Goal: Task Accomplishment & Management: Manage account settings

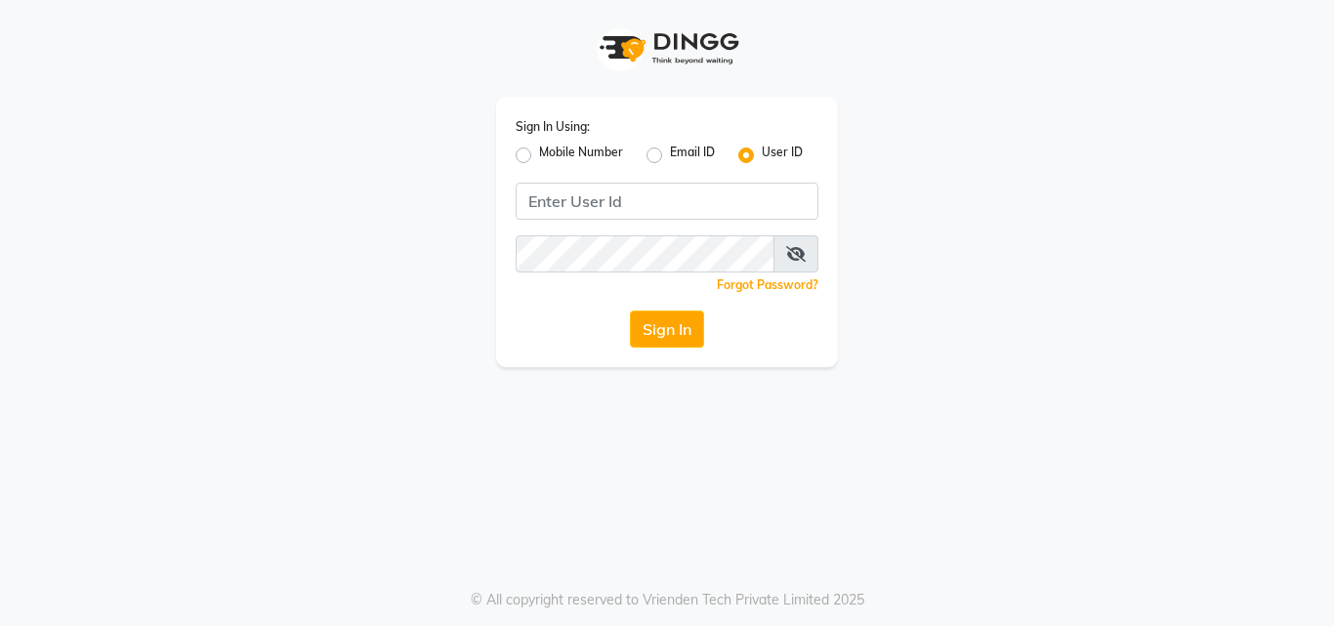
click at [539, 156] on label "Mobile Number" at bounding box center [581, 155] width 84 height 23
click at [539, 156] on input "Mobile Number" at bounding box center [545, 150] width 13 height 13
radio input "true"
radio input "false"
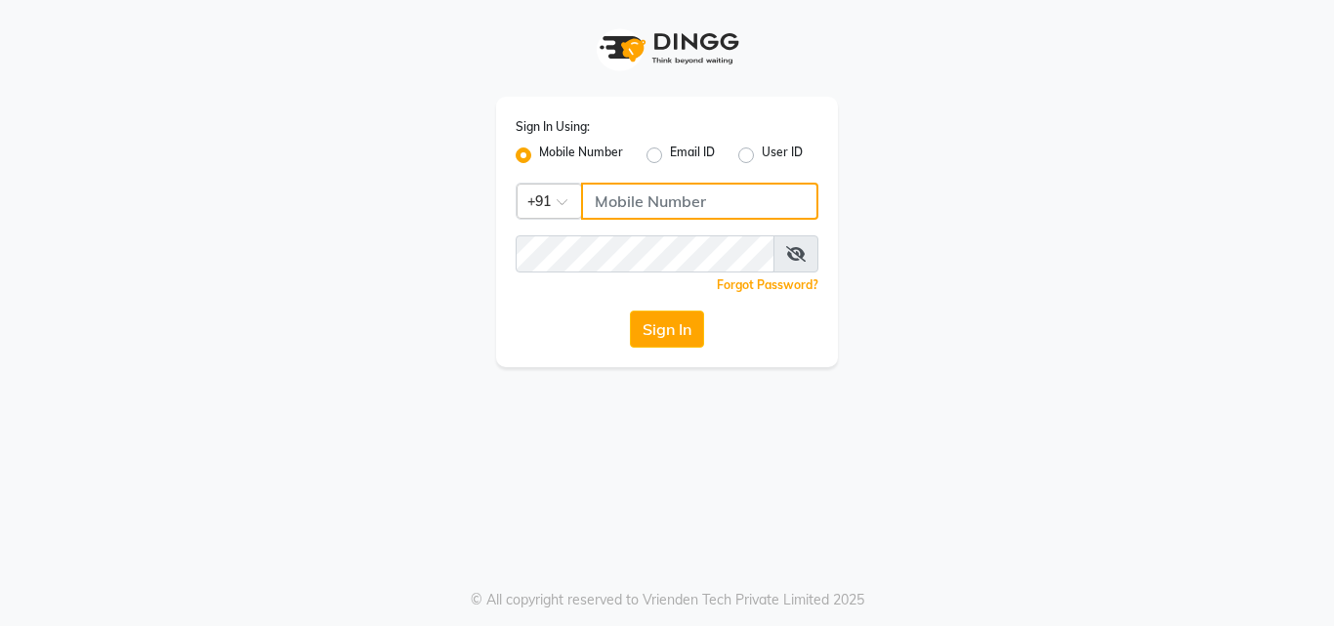
click at [606, 209] on input "Username" at bounding box center [699, 201] width 237 height 37
type input "9890515197"
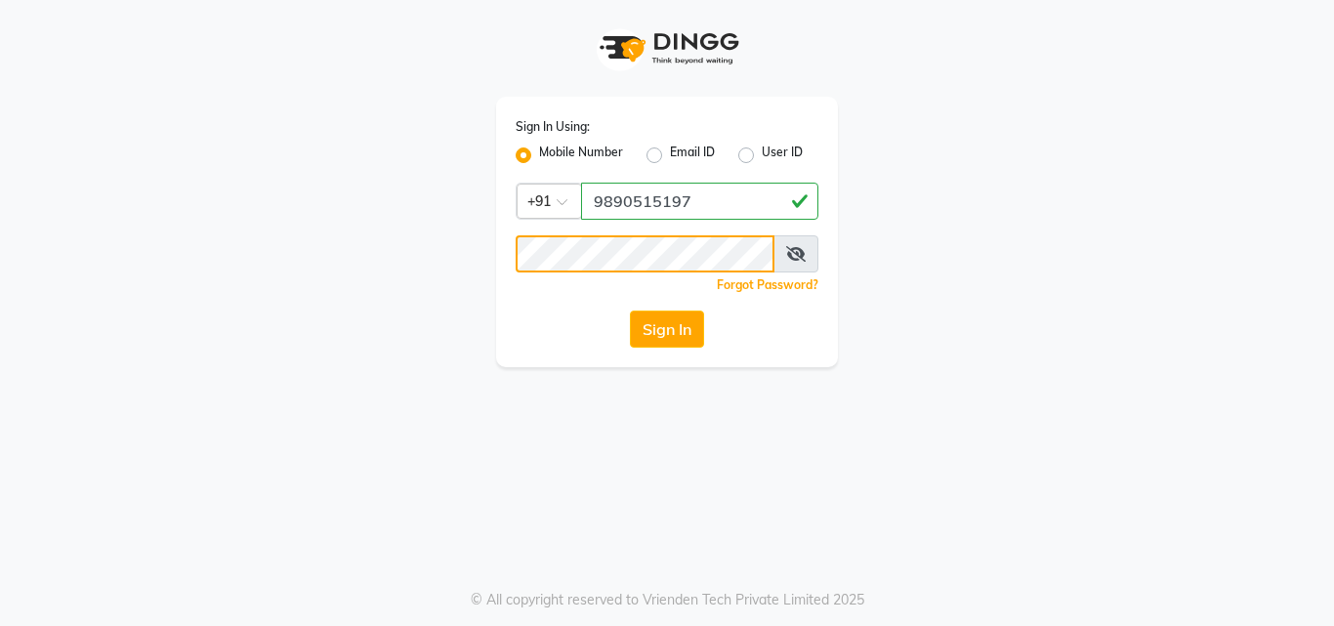
click at [630, 311] on button "Sign In" at bounding box center [667, 329] width 74 height 37
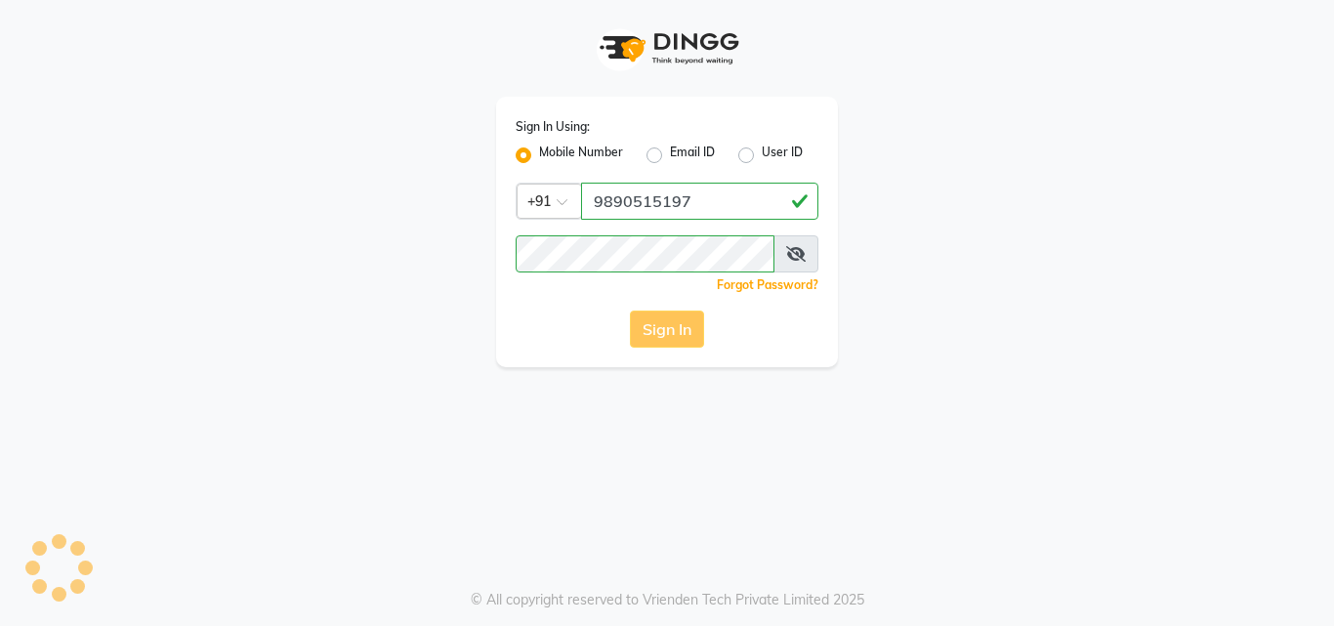
click at [650, 320] on div "Sign In" at bounding box center [667, 329] width 303 height 37
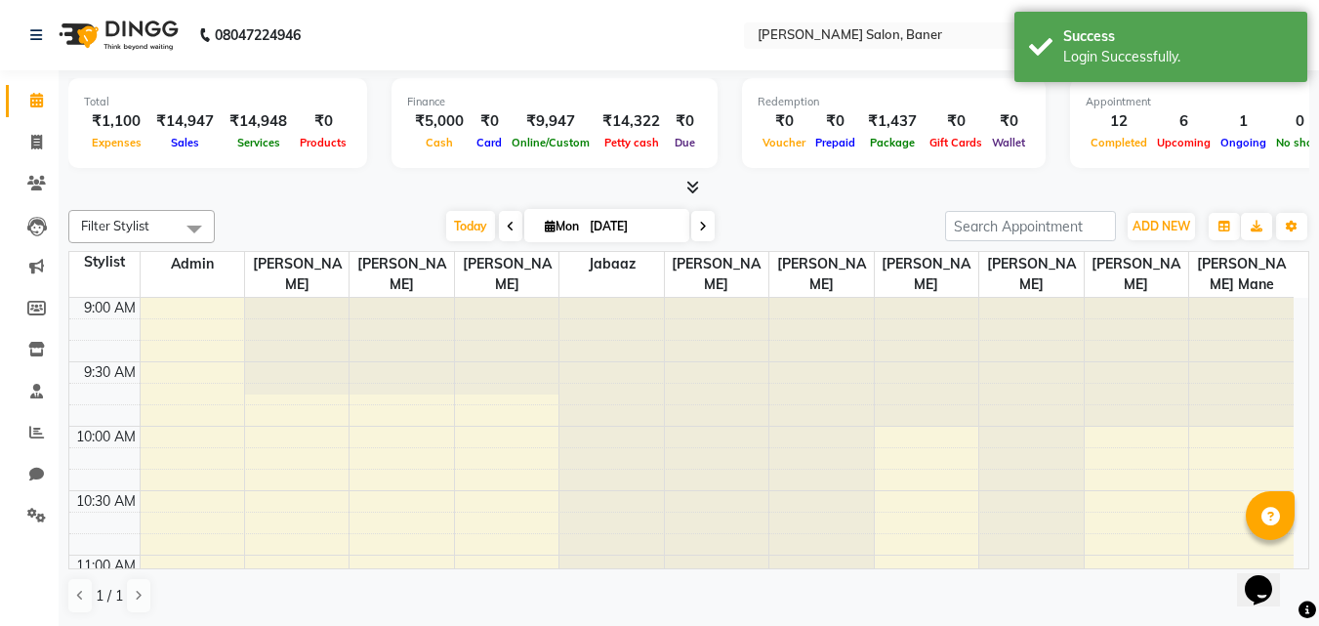
click at [683, 202] on div "Filter Stylist Select All Admin Swapnil jadhav Santosh Kadam Prem patode Jabaaz…" at bounding box center [688, 412] width 1241 height 420
click at [688, 189] on icon at bounding box center [693, 187] width 13 height 15
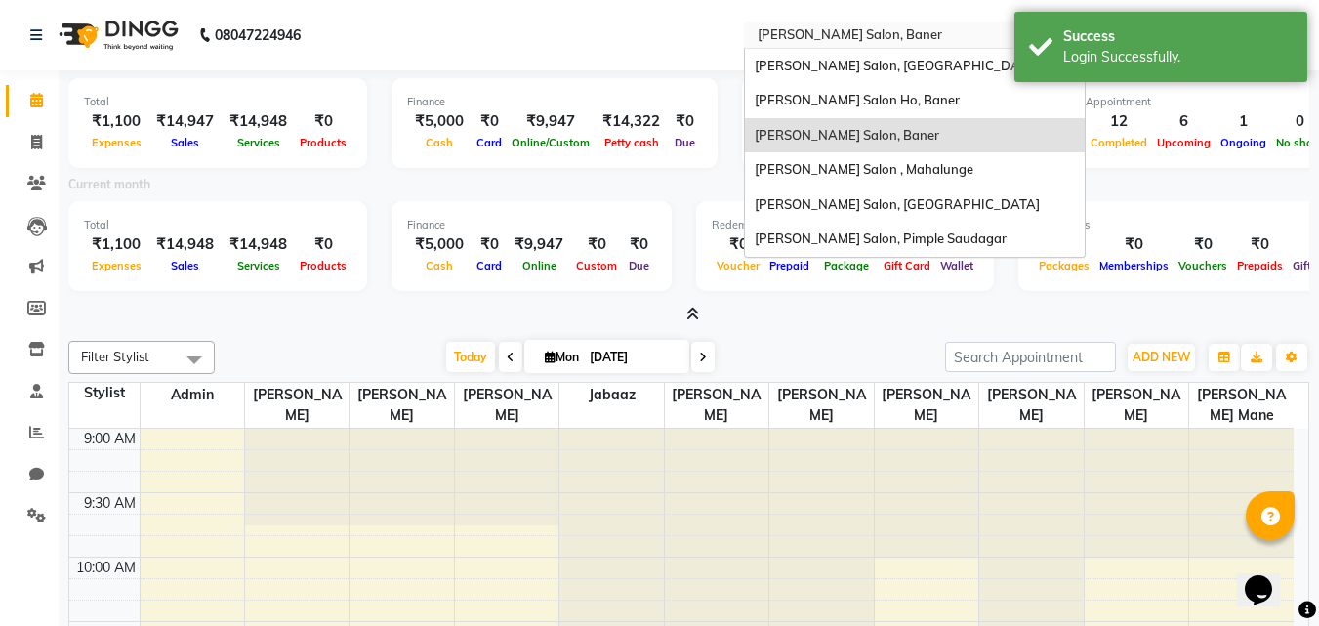
click at [857, 31] on input "text" at bounding box center [895, 37] width 283 height 20
click at [867, 58] on span "[PERSON_NAME] Salon, [GEOGRAPHIC_DATA]" at bounding box center [897, 66] width 285 height 16
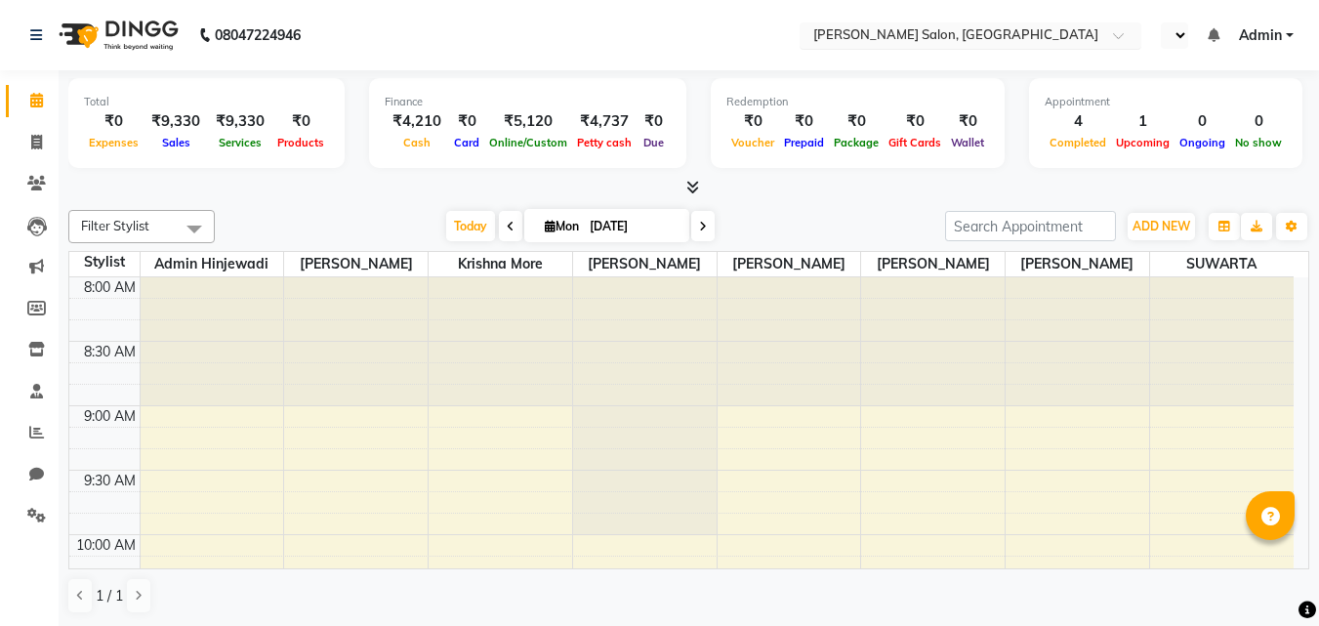
select select "en"
click at [697, 183] on icon at bounding box center [693, 187] width 13 height 15
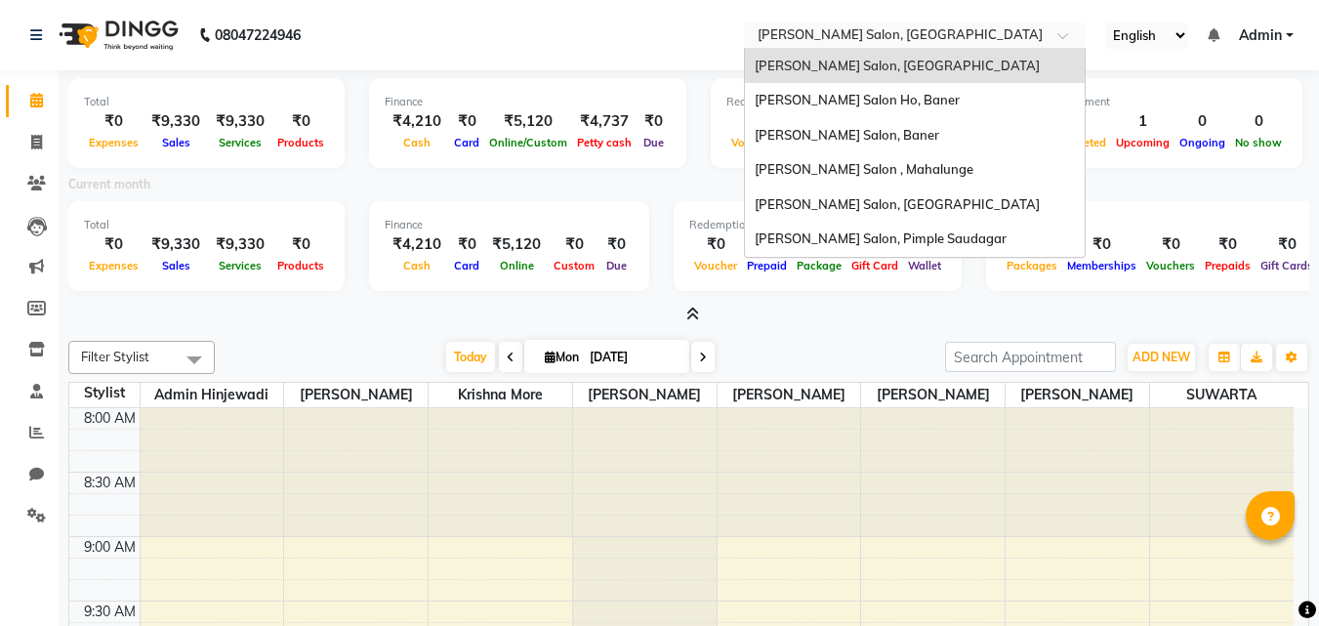
click at [872, 32] on input "text" at bounding box center [895, 37] width 283 height 20
click at [855, 176] on span "Varad Salon , Mahalunge" at bounding box center [864, 169] width 219 height 16
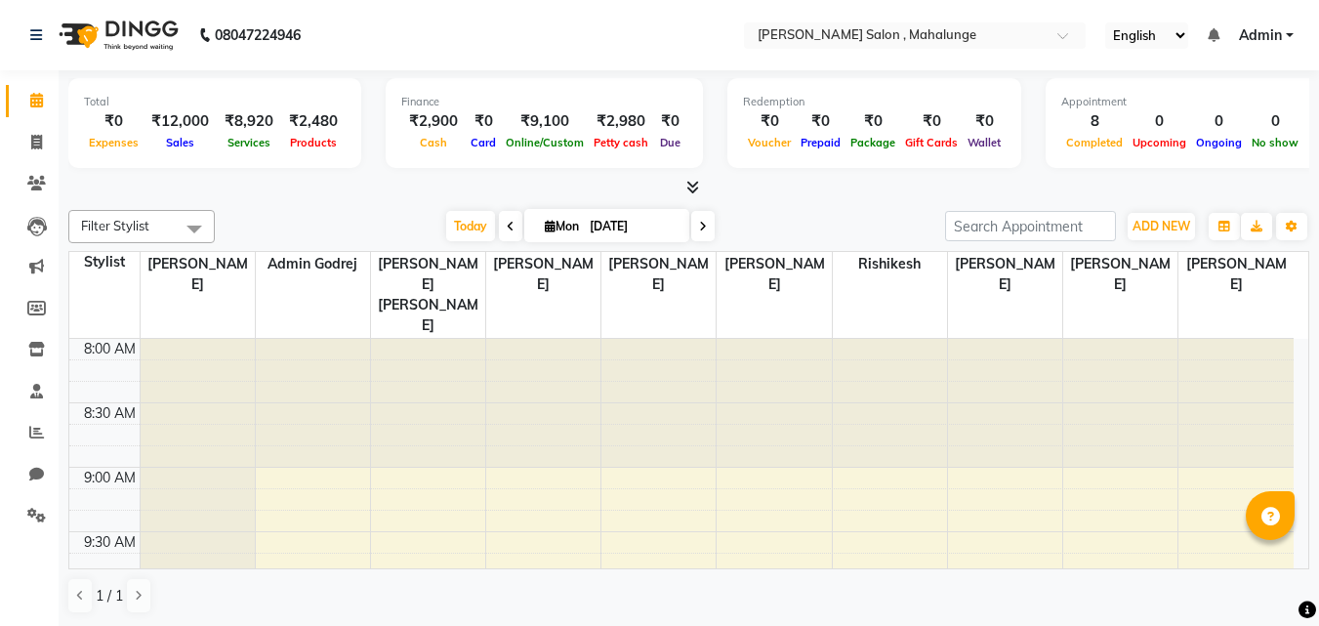
click at [696, 186] on icon at bounding box center [693, 187] width 13 height 15
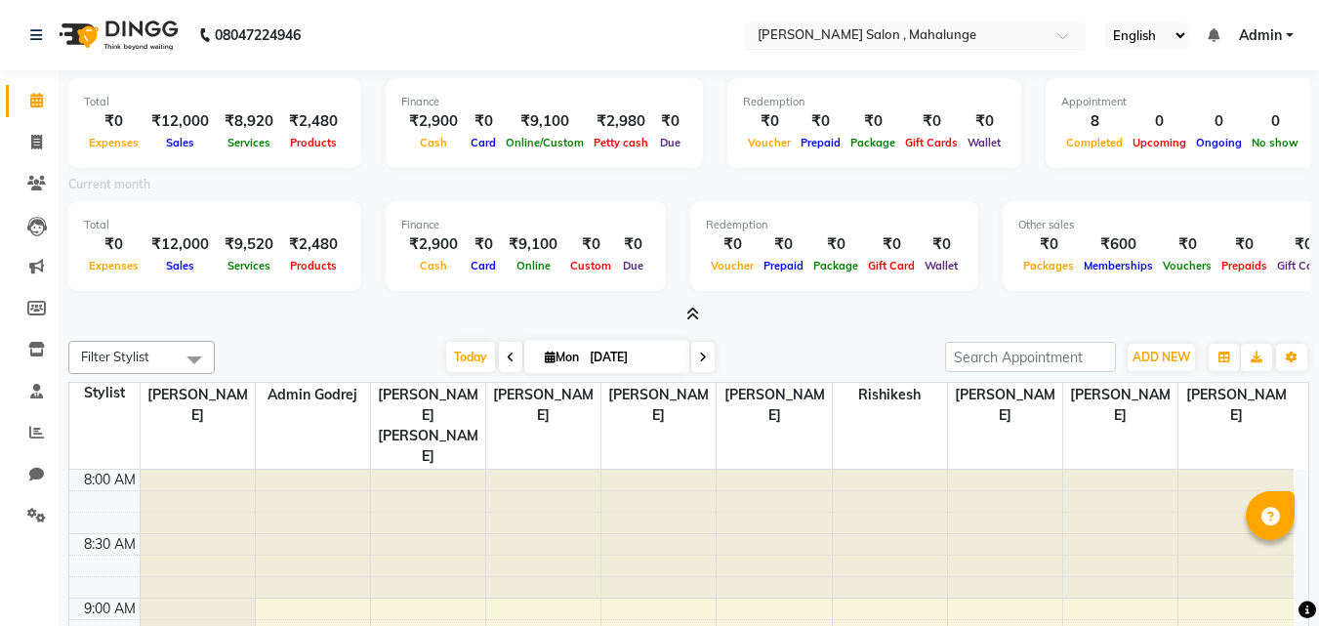
click at [862, 37] on input "text" at bounding box center [895, 37] width 283 height 20
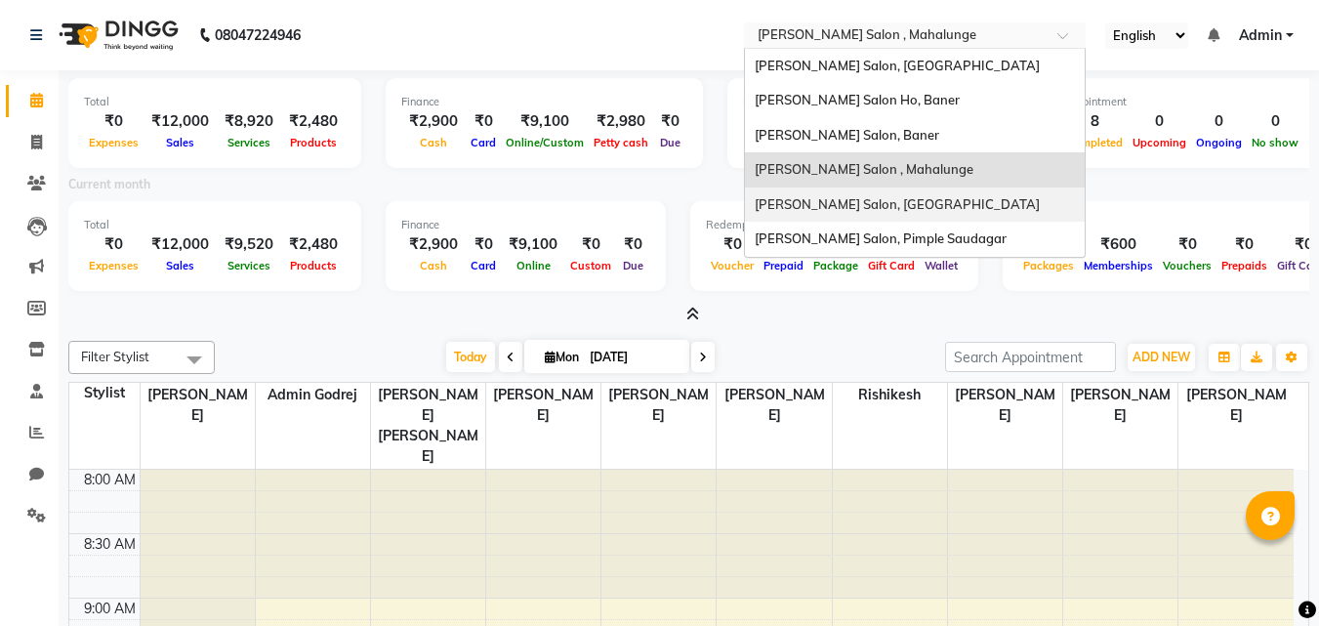
drag, startPoint x: 850, startPoint y: 196, endPoint x: 833, endPoint y: 174, distance: 27.9
click at [849, 196] on span "[PERSON_NAME] Salon, [GEOGRAPHIC_DATA]" at bounding box center [897, 204] width 285 height 16
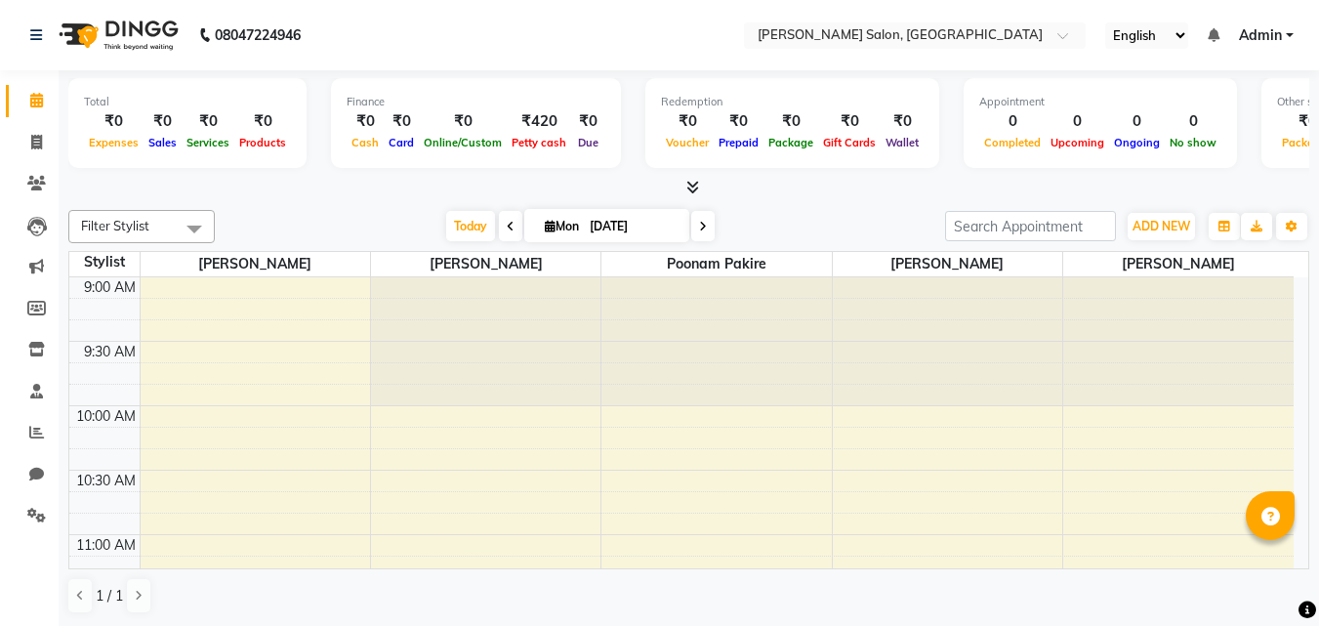
click at [687, 189] on icon at bounding box center [693, 187] width 13 height 15
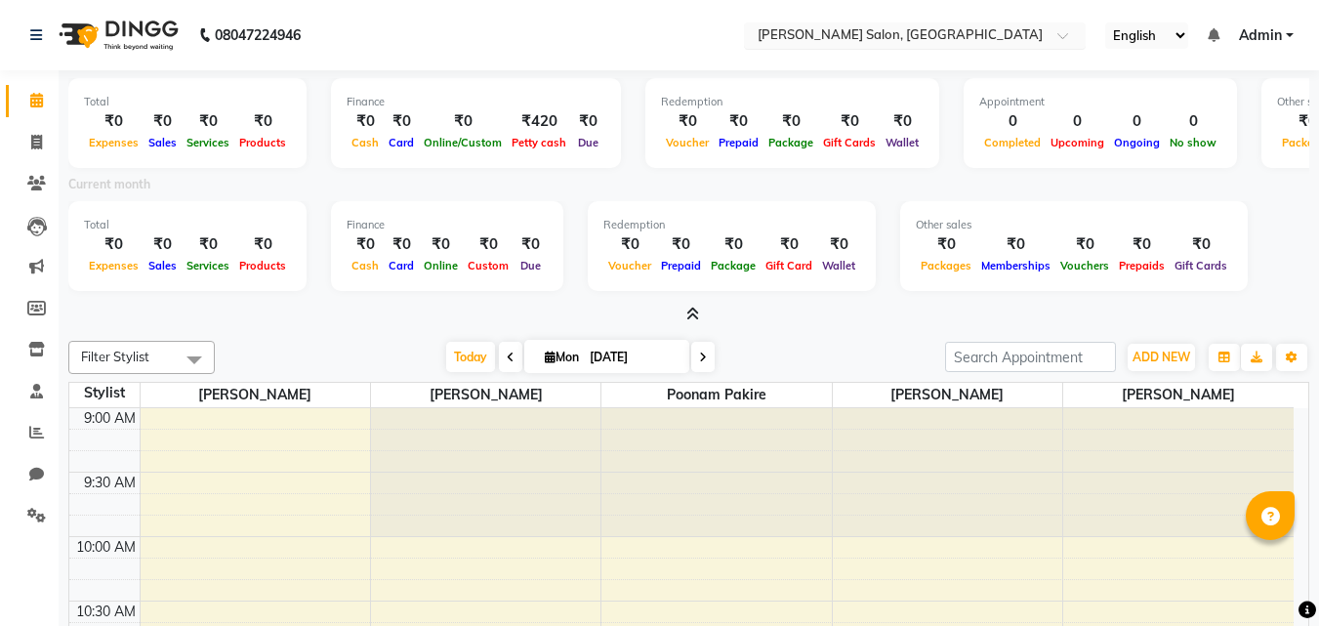
click at [916, 36] on input "text" at bounding box center [895, 37] width 283 height 20
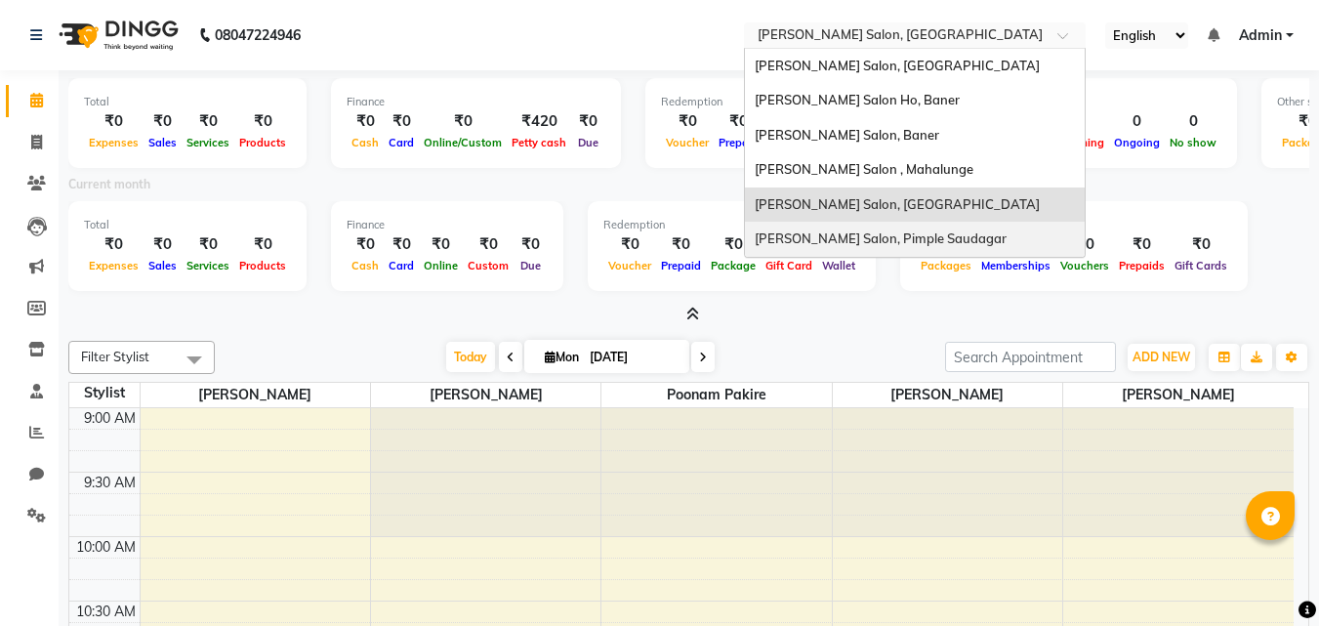
click at [856, 251] on div "[PERSON_NAME] Salon, Pimple Saudagar" at bounding box center [915, 239] width 340 height 35
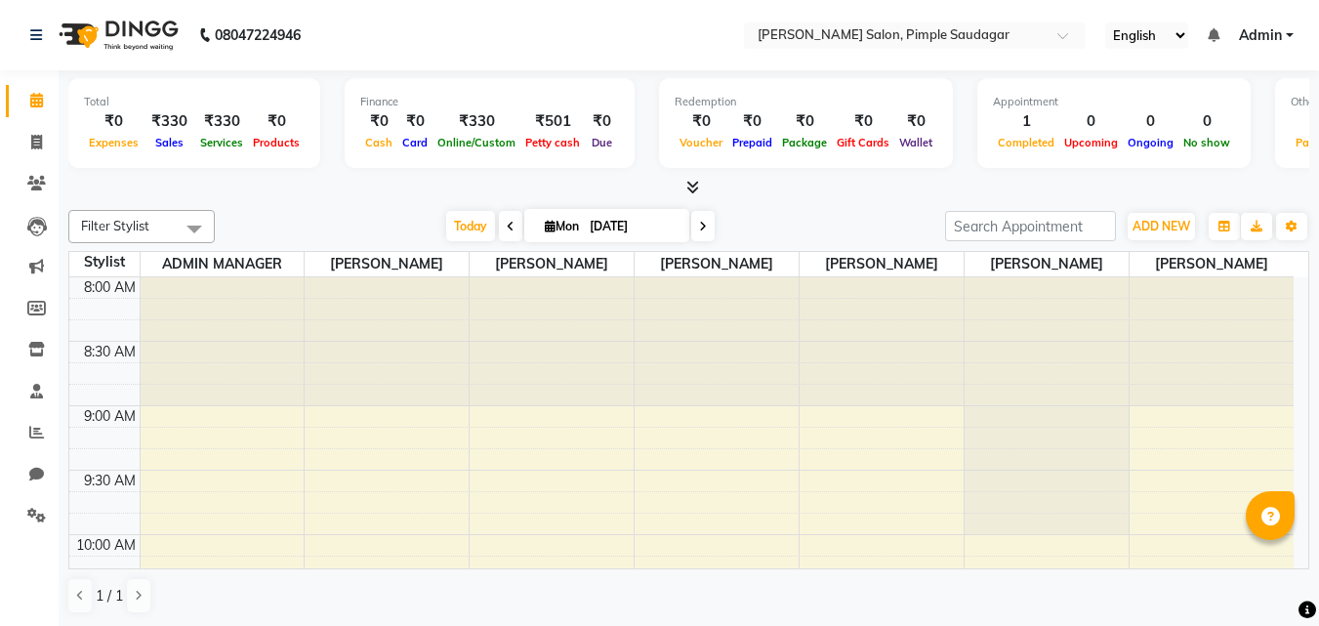
click at [689, 187] on icon at bounding box center [693, 187] width 13 height 15
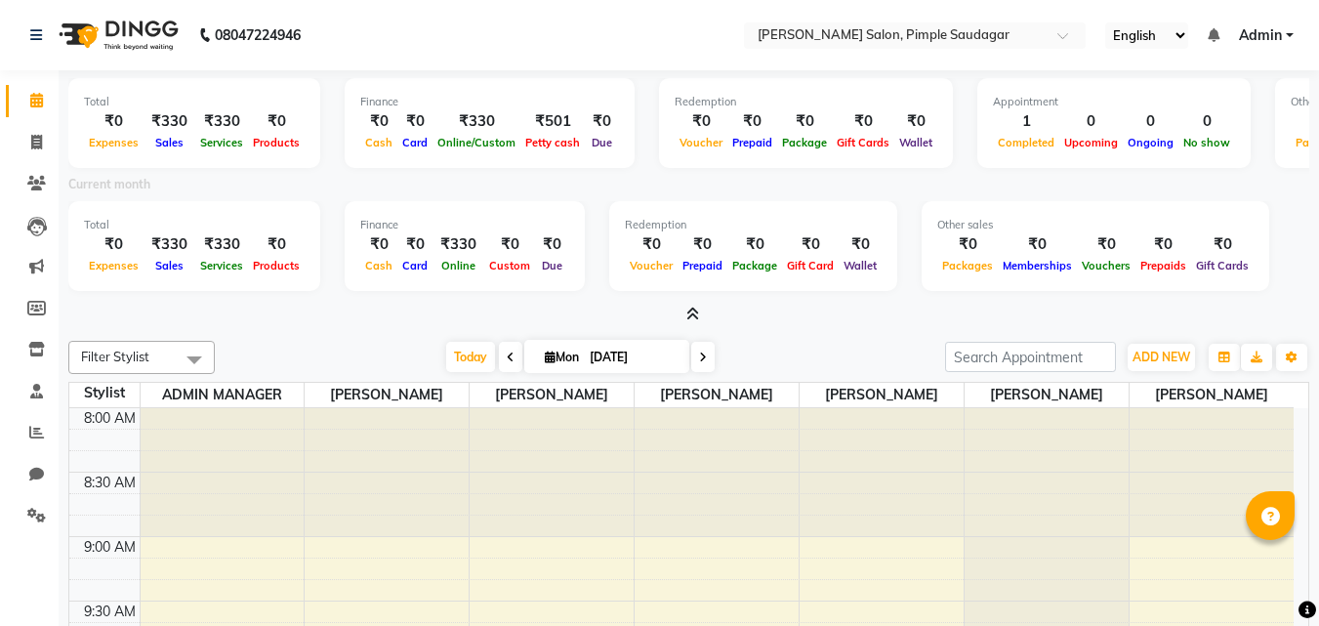
click at [1258, 40] on span "Admin" at bounding box center [1260, 35] width 43 height 21
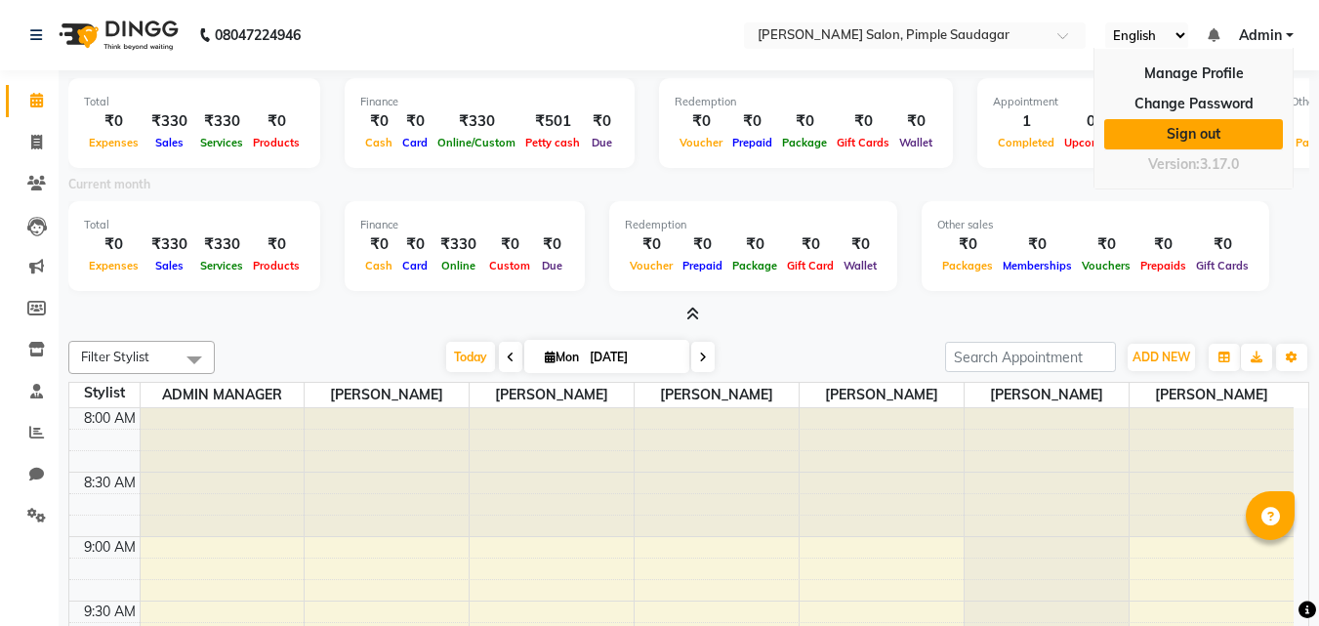
click at [1219, 129] on link "Sign out" at bounding box center [1193, 134] width 179 height 30
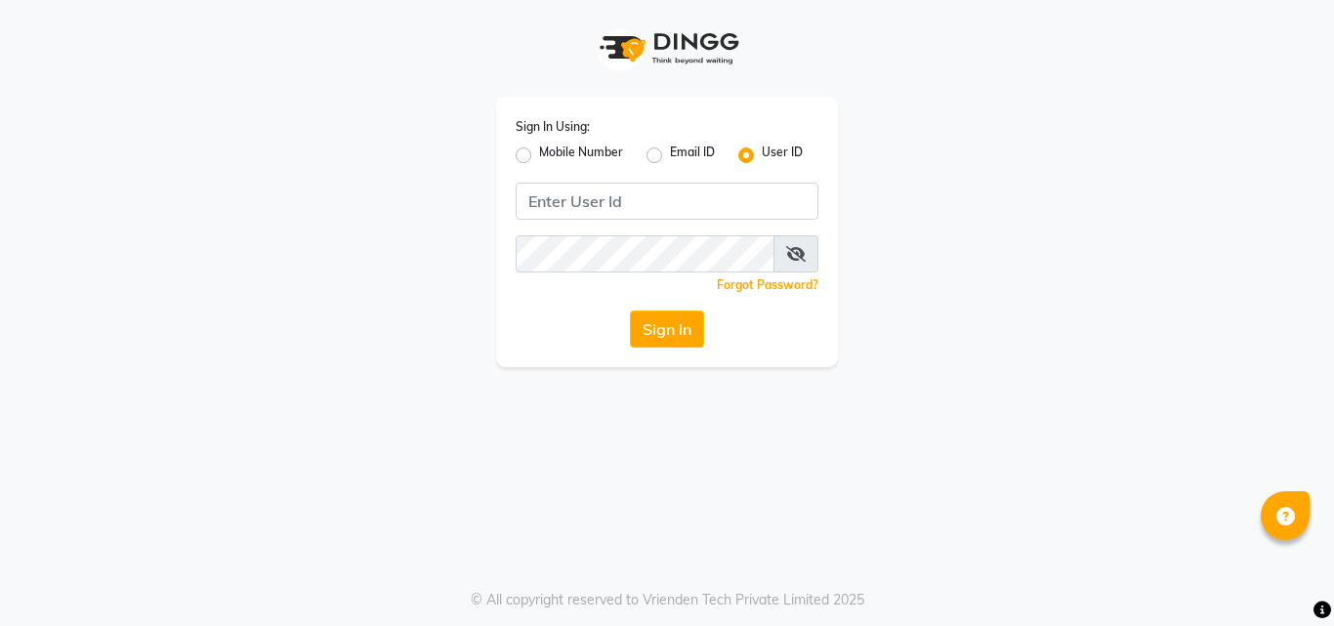
click at [539, 153] on label "Mobile Number" at bounding box center [581, 155] width 84 height 23
click at [539, 153] on input "Mobile Number" at bounding box center [545, 150] width 13 height 13
radio input "true"
radio input "false"
